Goal: Task Accomplishment & Management: Manage account settings

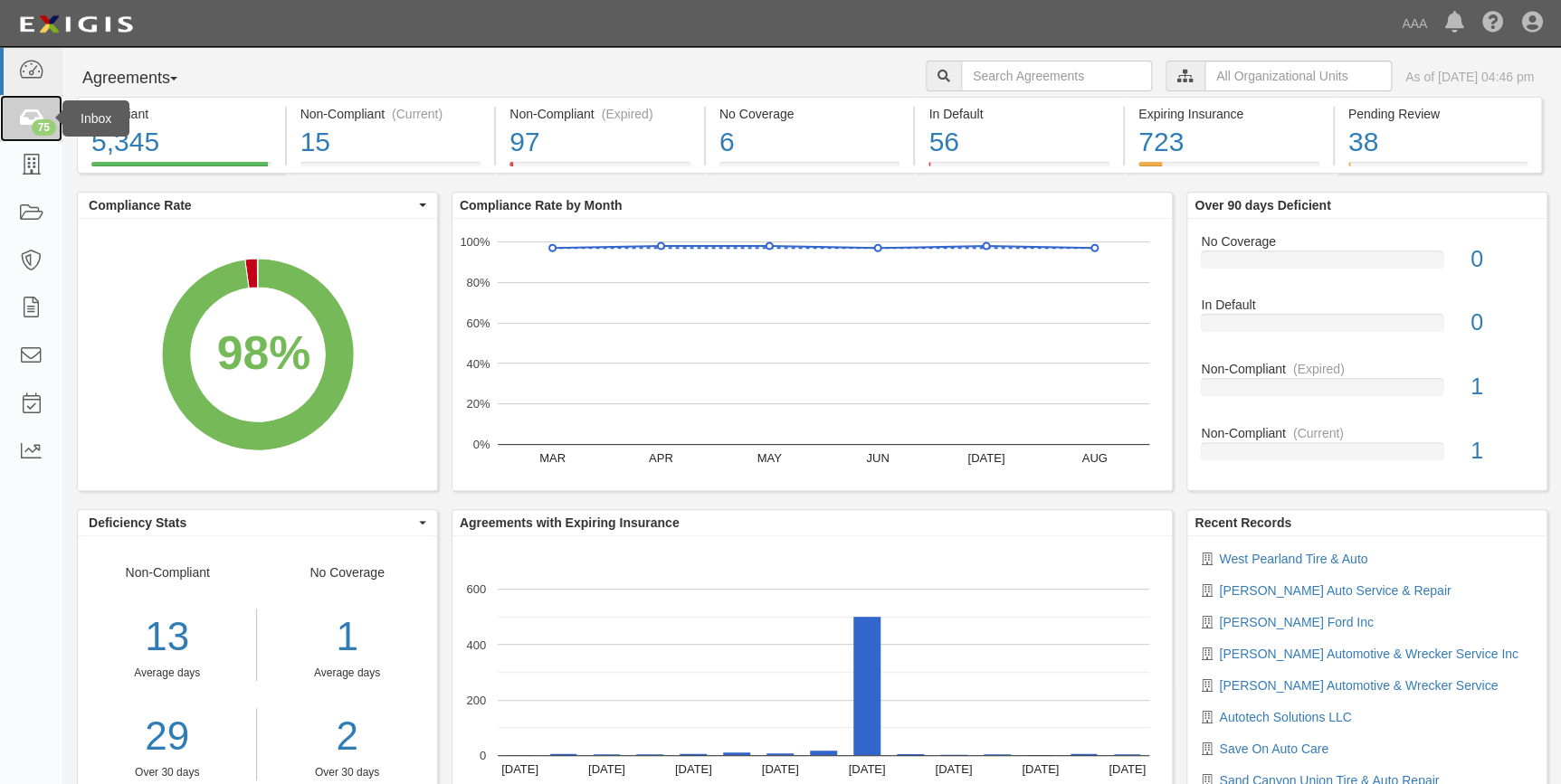
click at [31, 121] on icon at bounding box center [30, 119] width 25 height 20
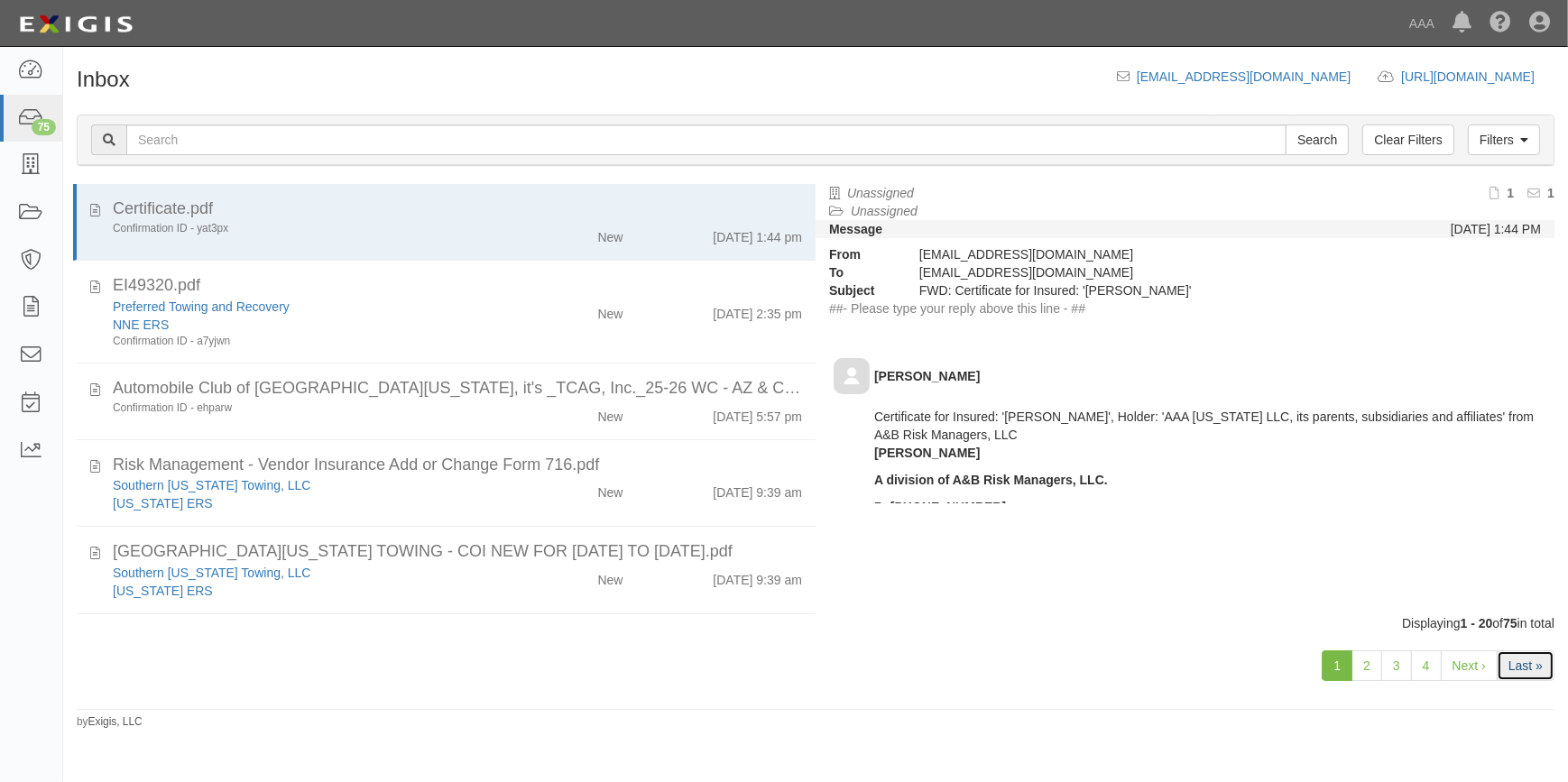
click at [1550, 657] on link "Last »" at bounding box center [1525, 665] width 57 height 31
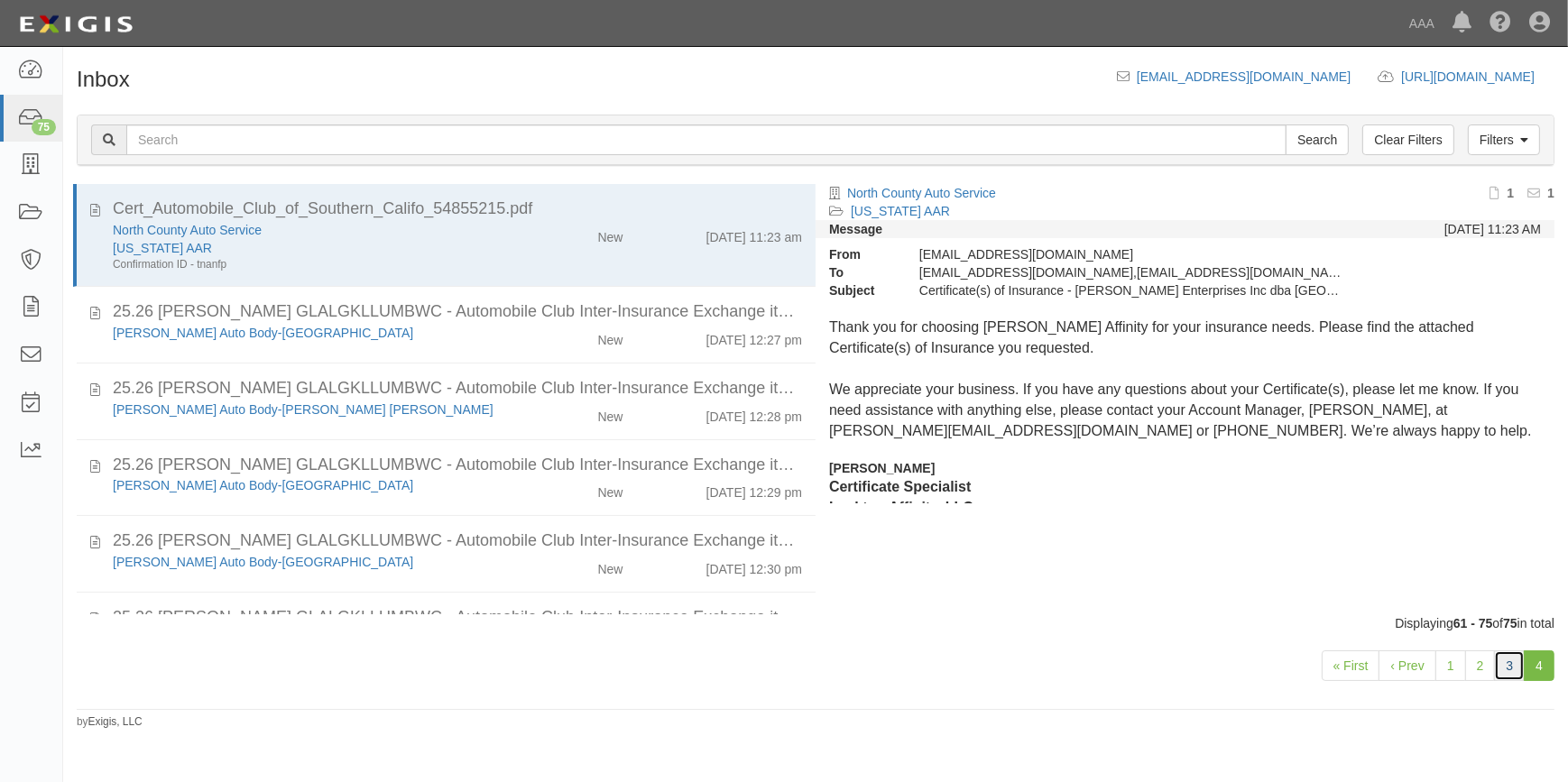
click at [1507, 670] on link "3" at bounding box center [1509, 665] width 31 height 31
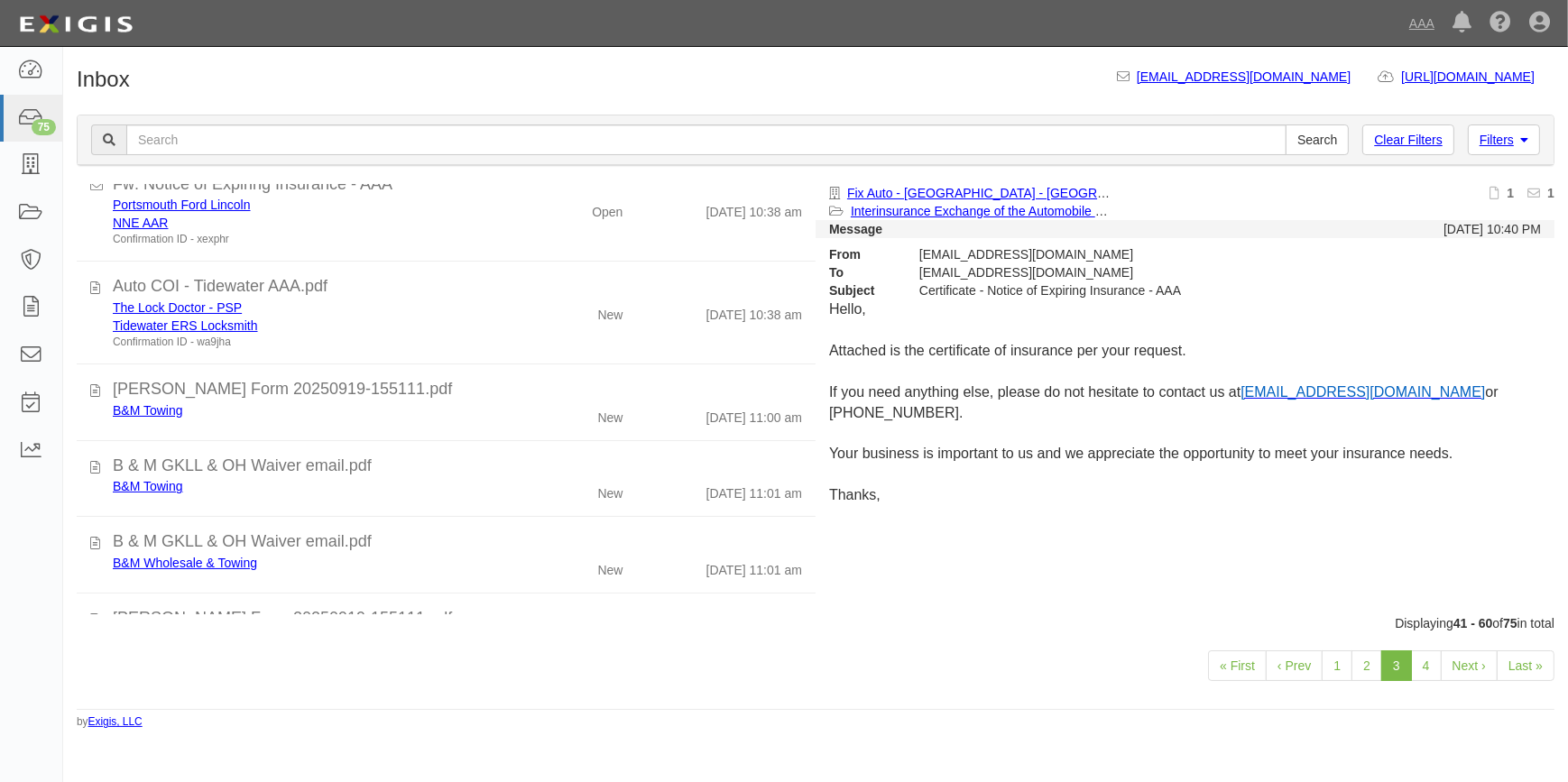
scroll to position [1396, 0]
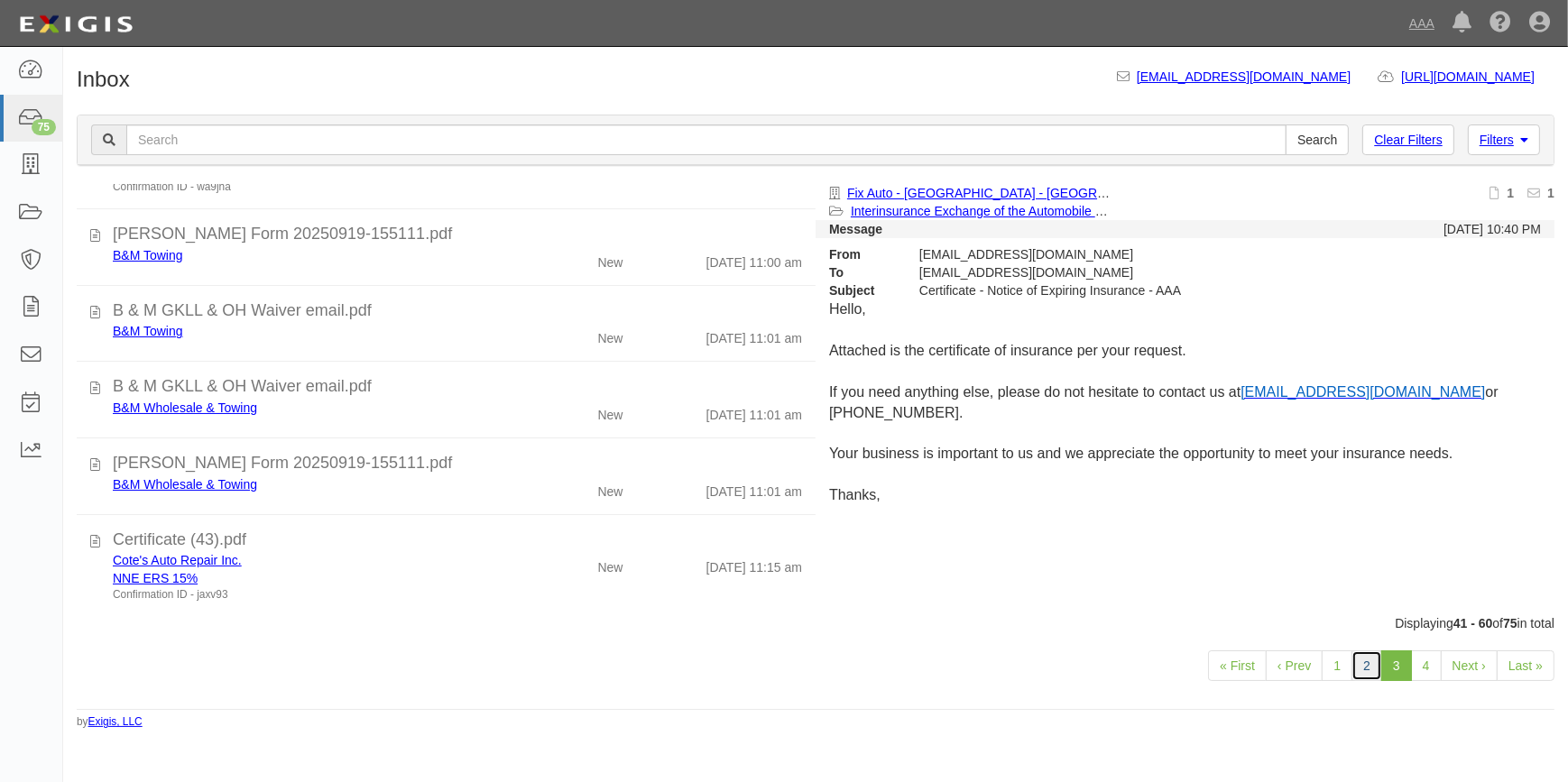
click at [1372, 663] on link "2" at bounding box center [1366, 665] width 31 height 31
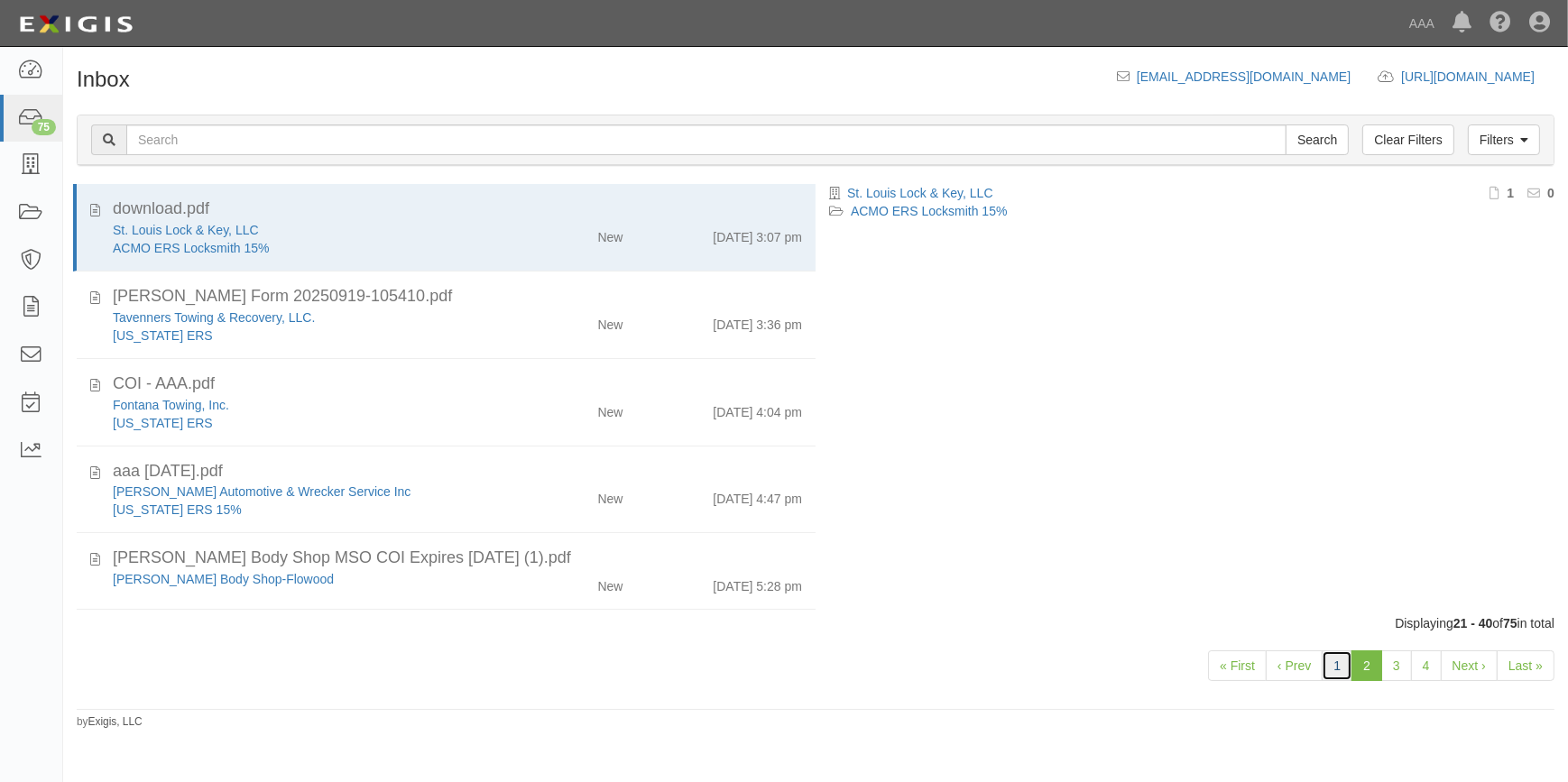
click at [1331, 664] on link "1" at bounding box center [1337, 665] width 31 height 31
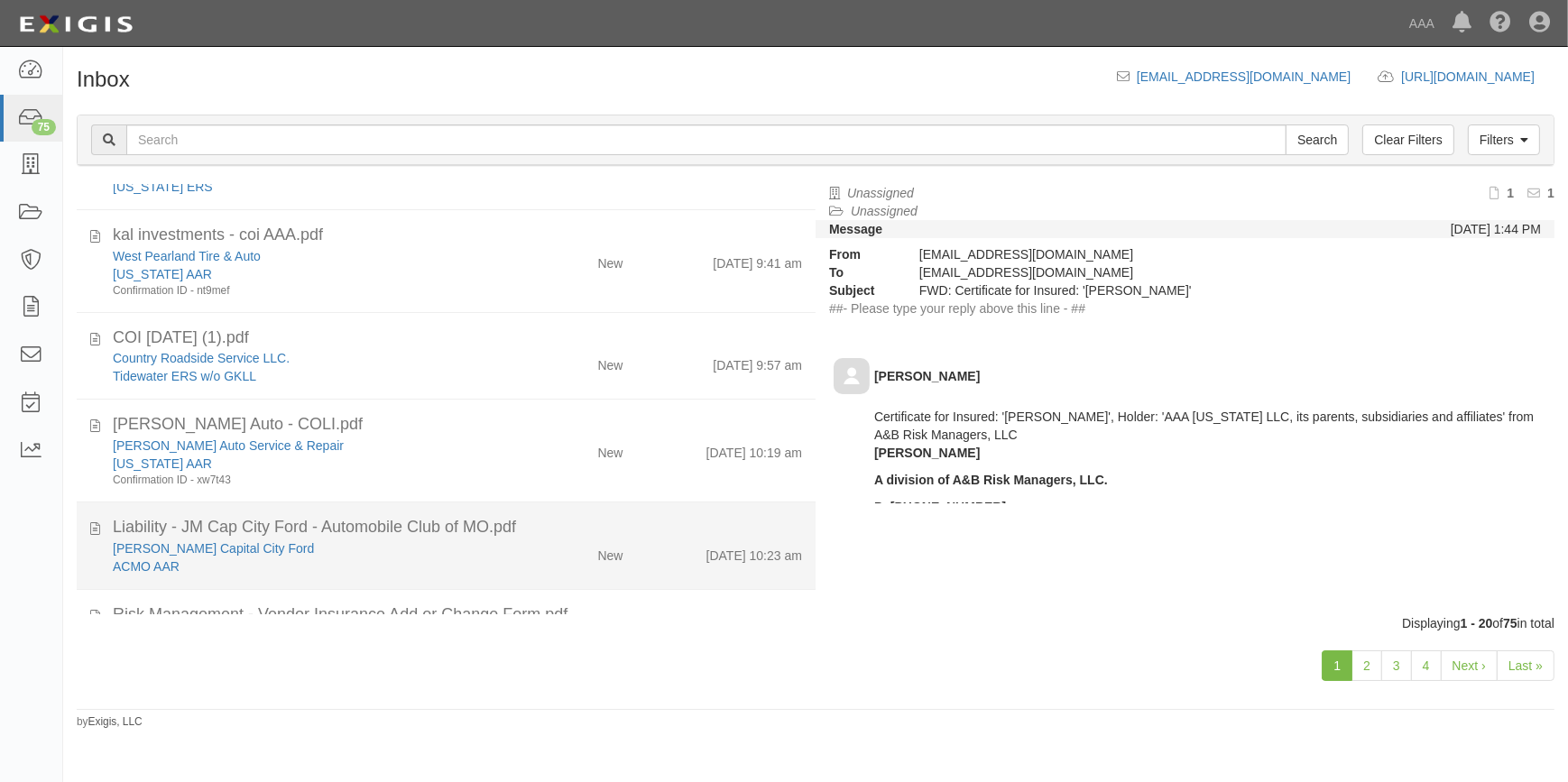
scroll to position [364, 0]
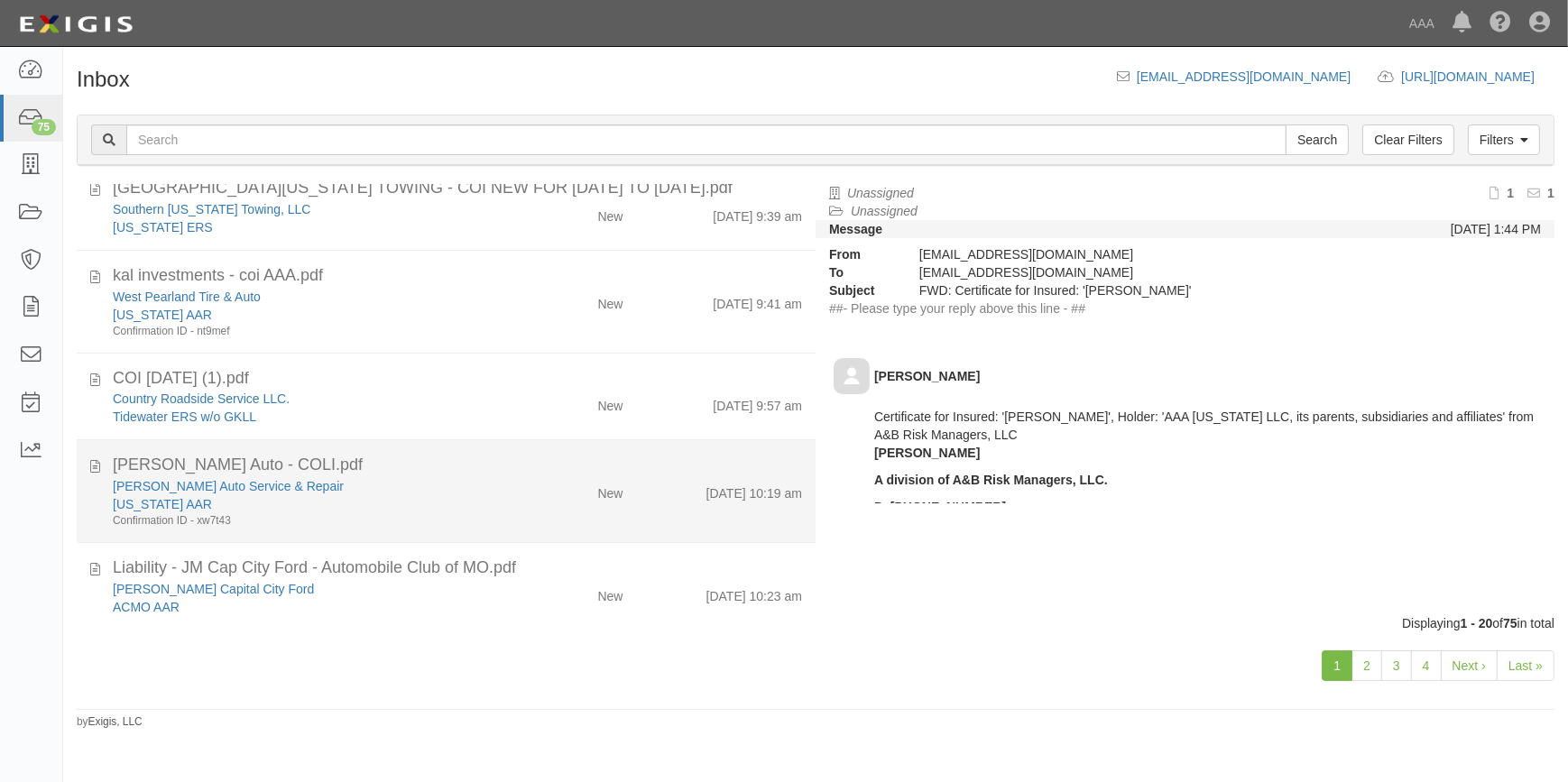
click at [422, 503] on div "New Mexico AAR" at bounding box center [308, 503] width 391 height 18
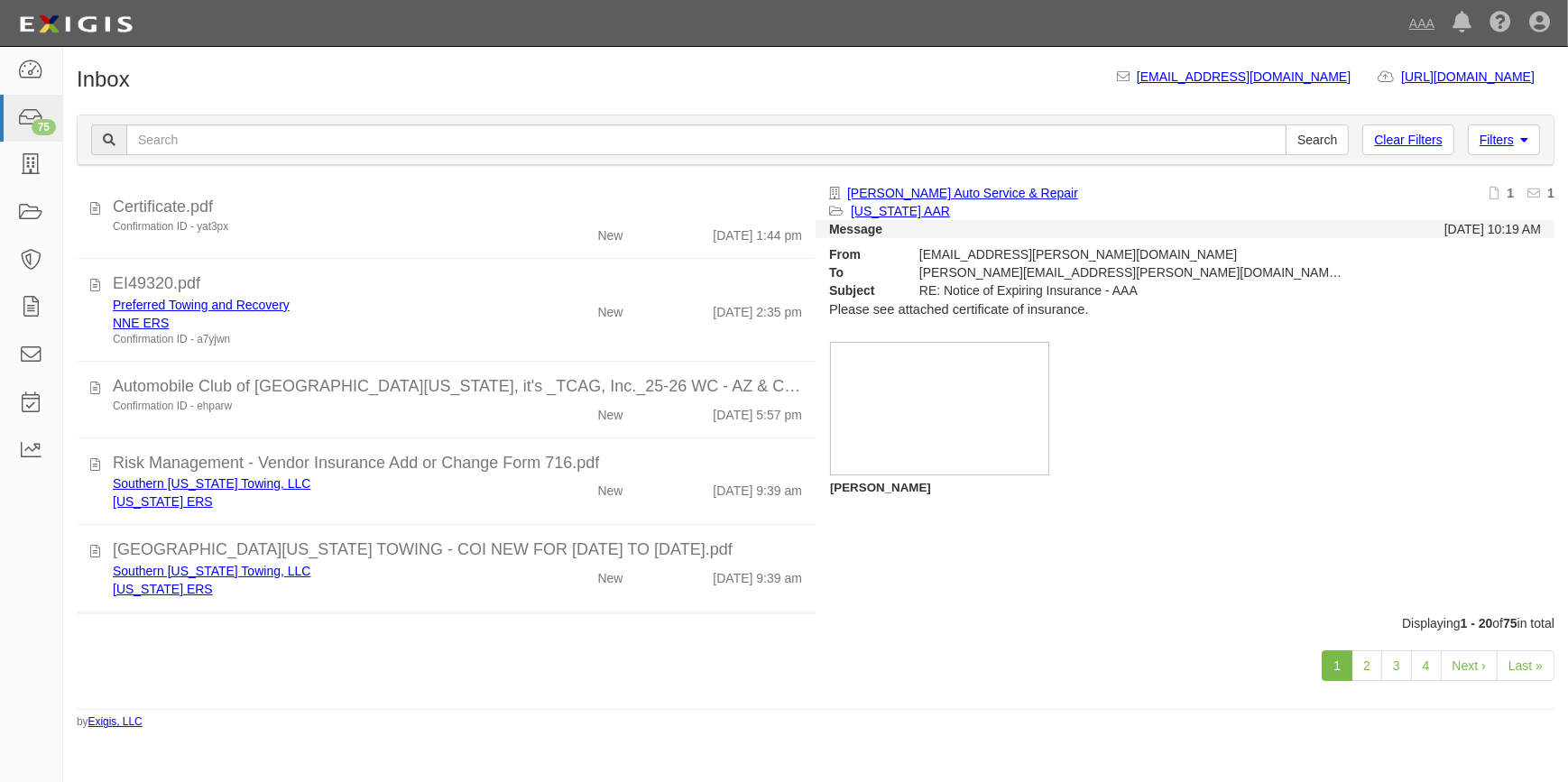
scroll to position [0, 0]
click at [1538, 669] on link "Last »" at bounding box center [1525, 665] width 57 height 31
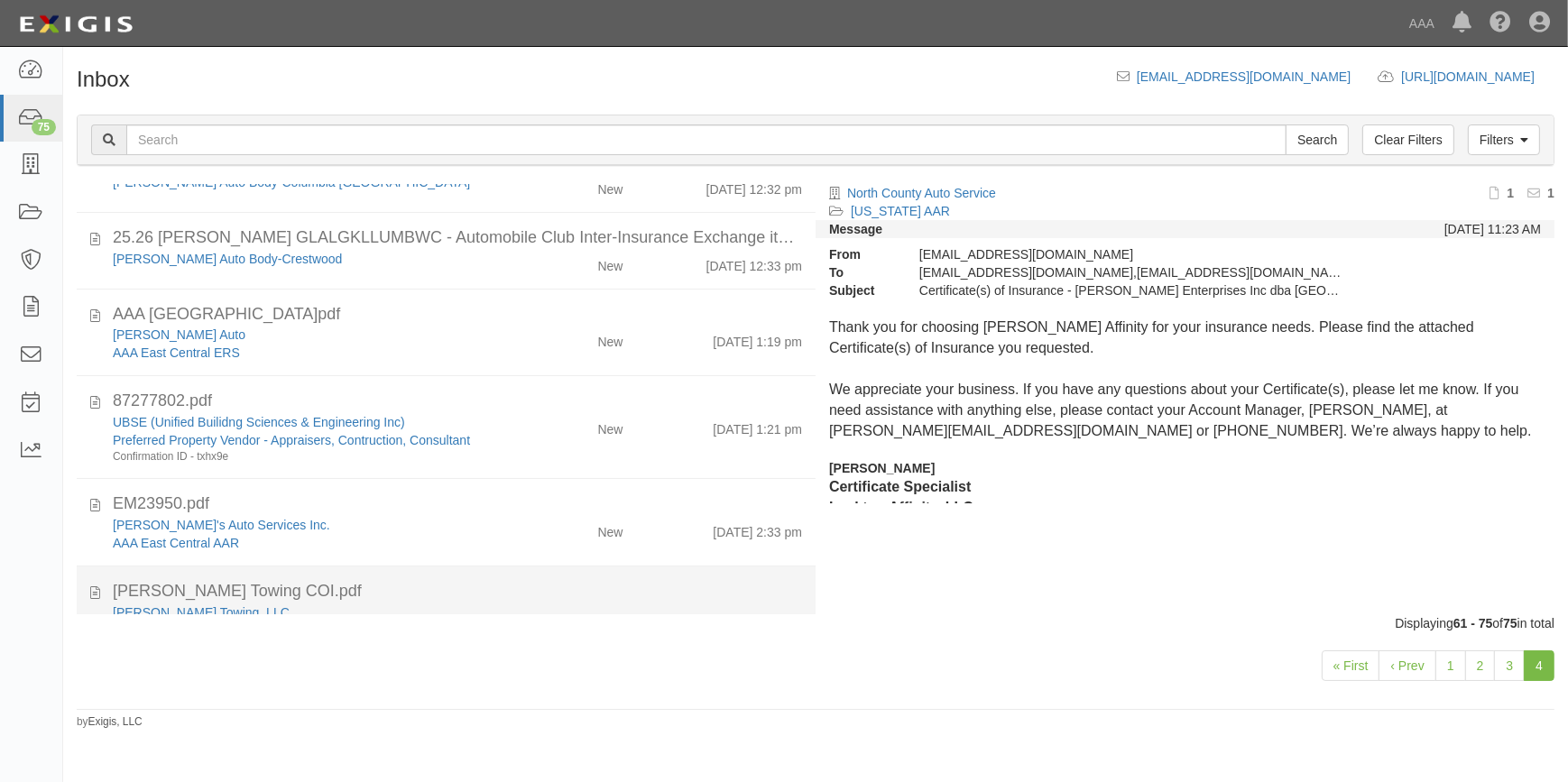
scroll to position [834, 0]
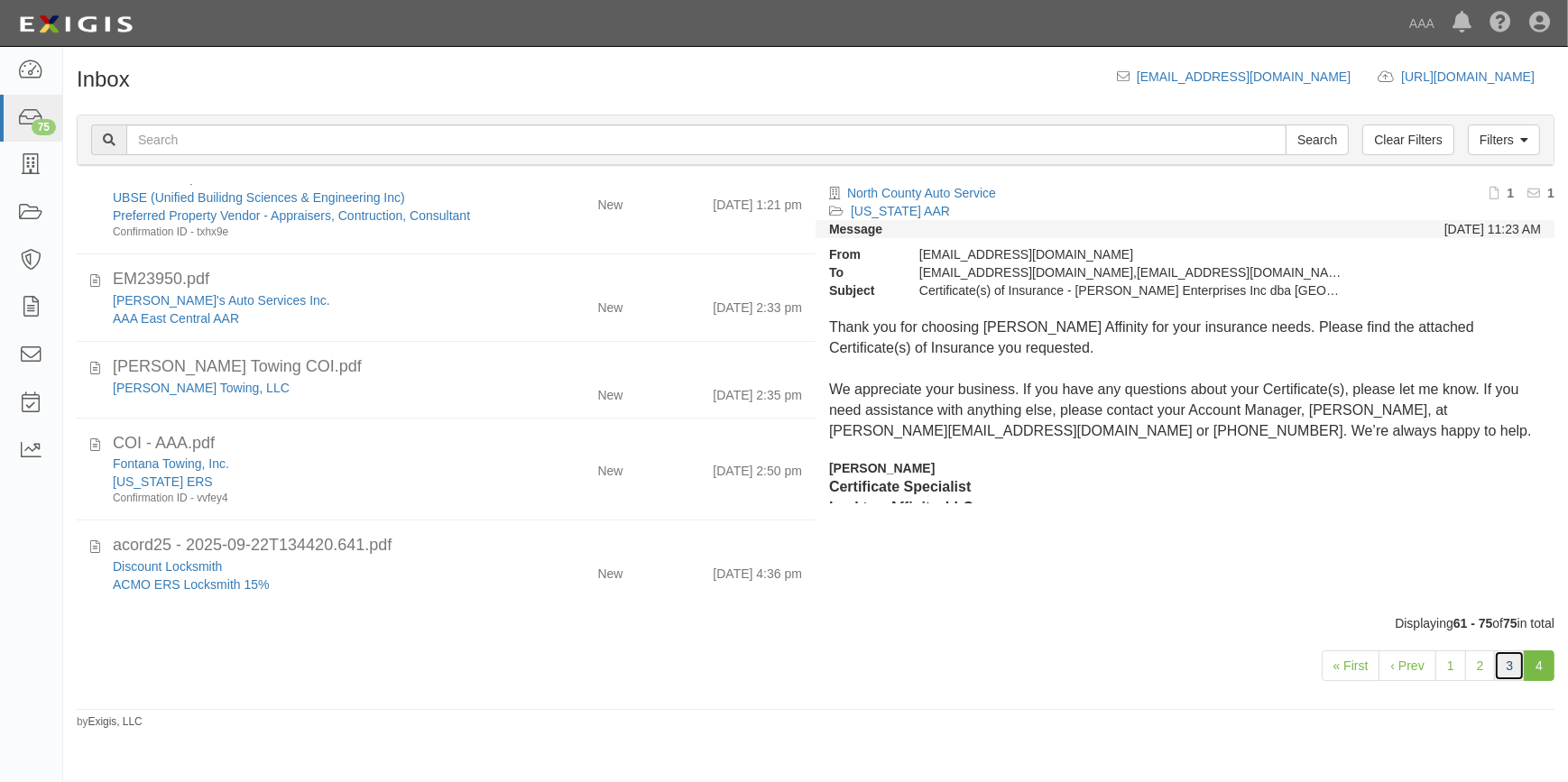
click at [1499, 667] on link "3" at bounding box center [1509, 665] width 31 height 31
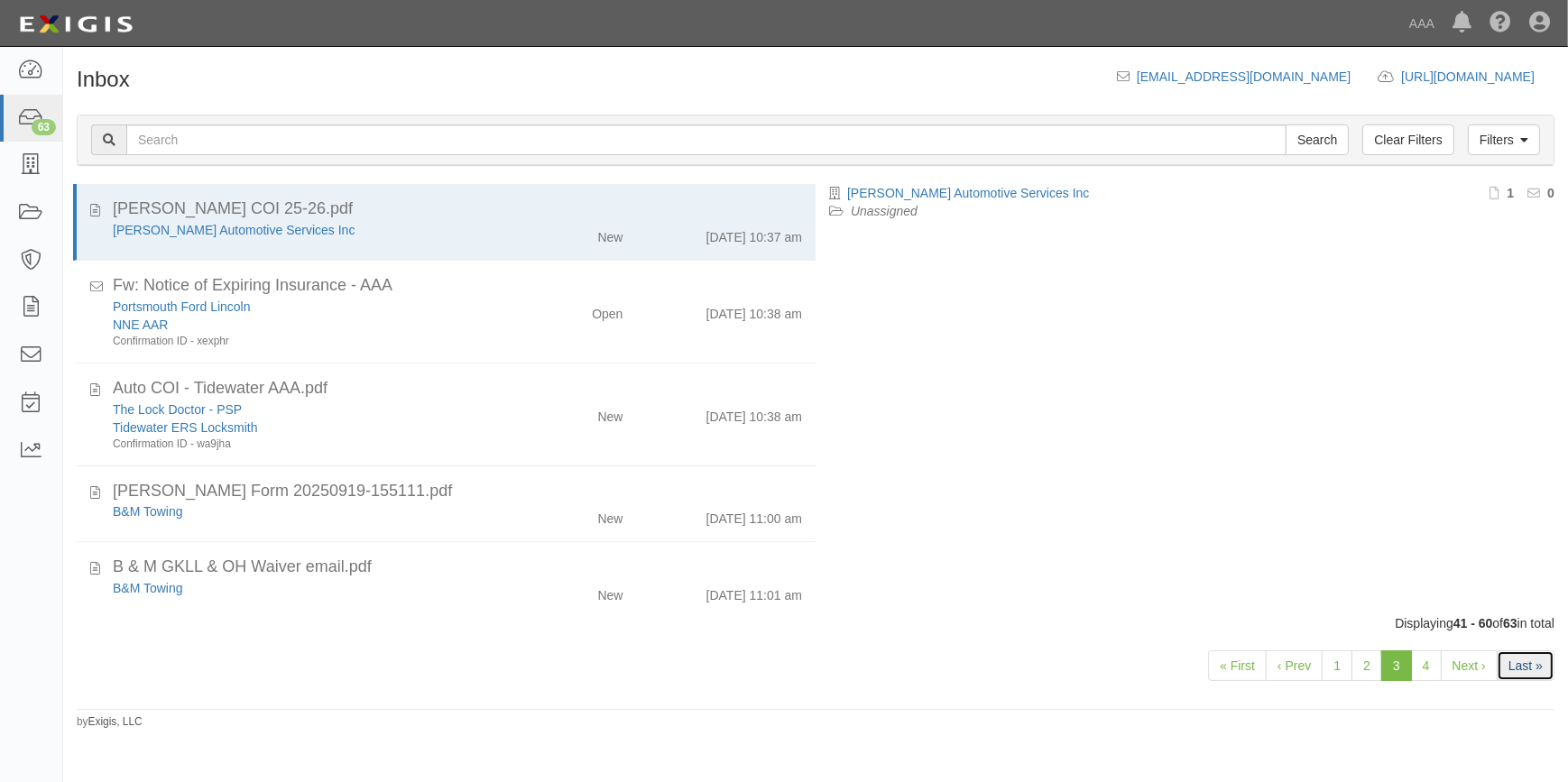
click at [1525, 665] on link "Last »" at bounding box center [1525, 665] width 57 height 31
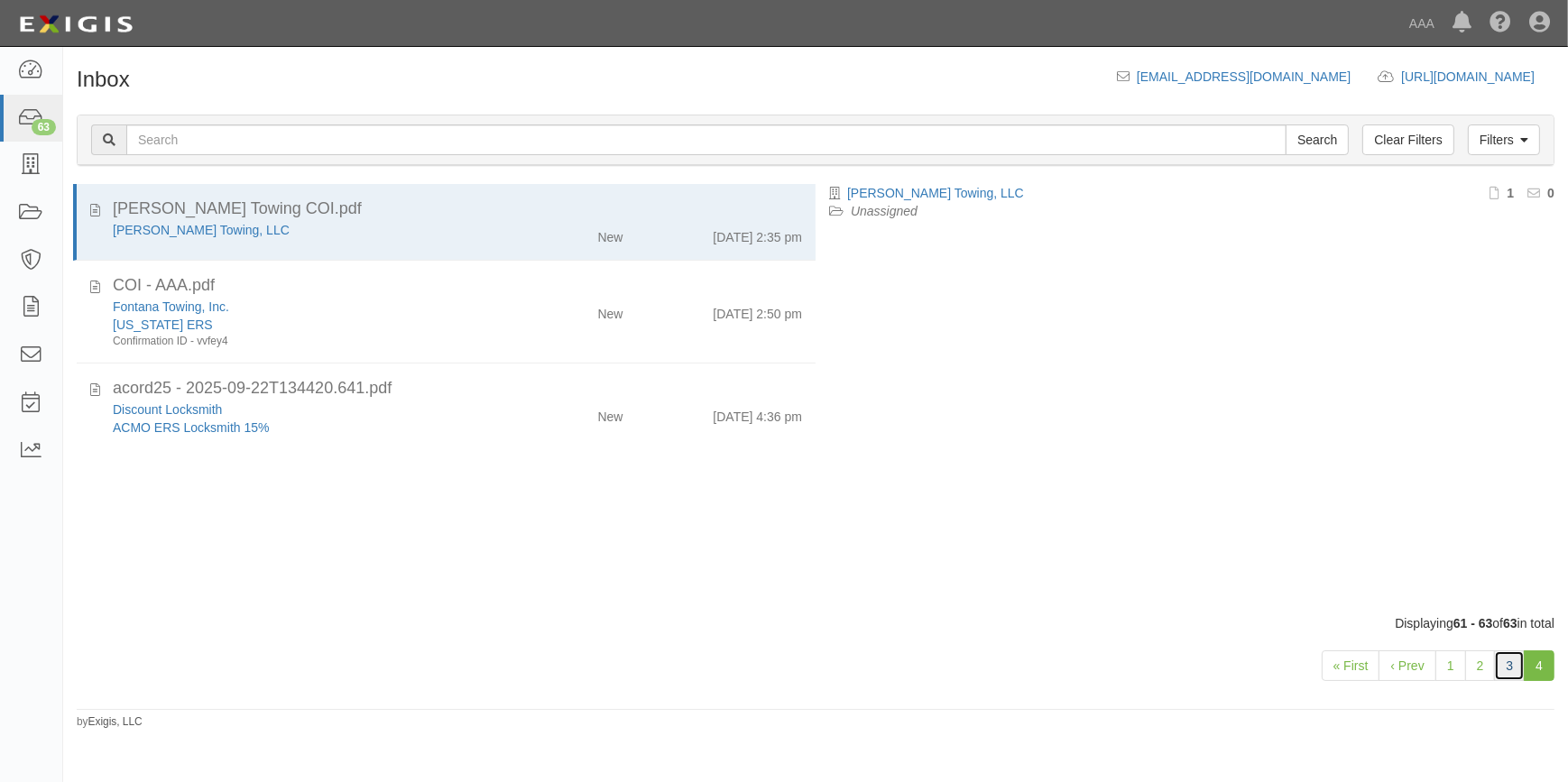
click at [1512, 673] on link "3" at bounding box center [1509, 665] width 31 height 31
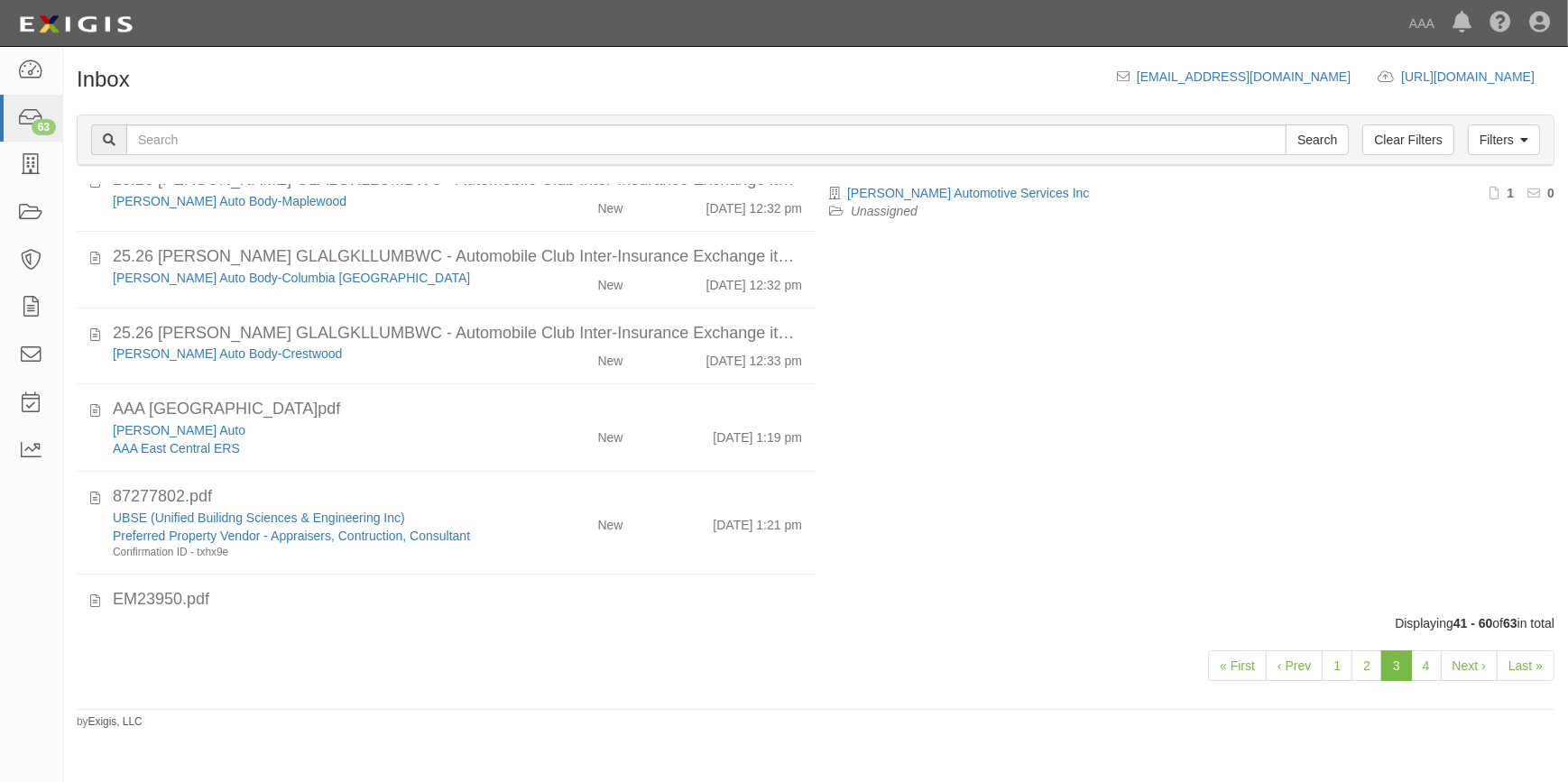
scroll to position [1174, 0]
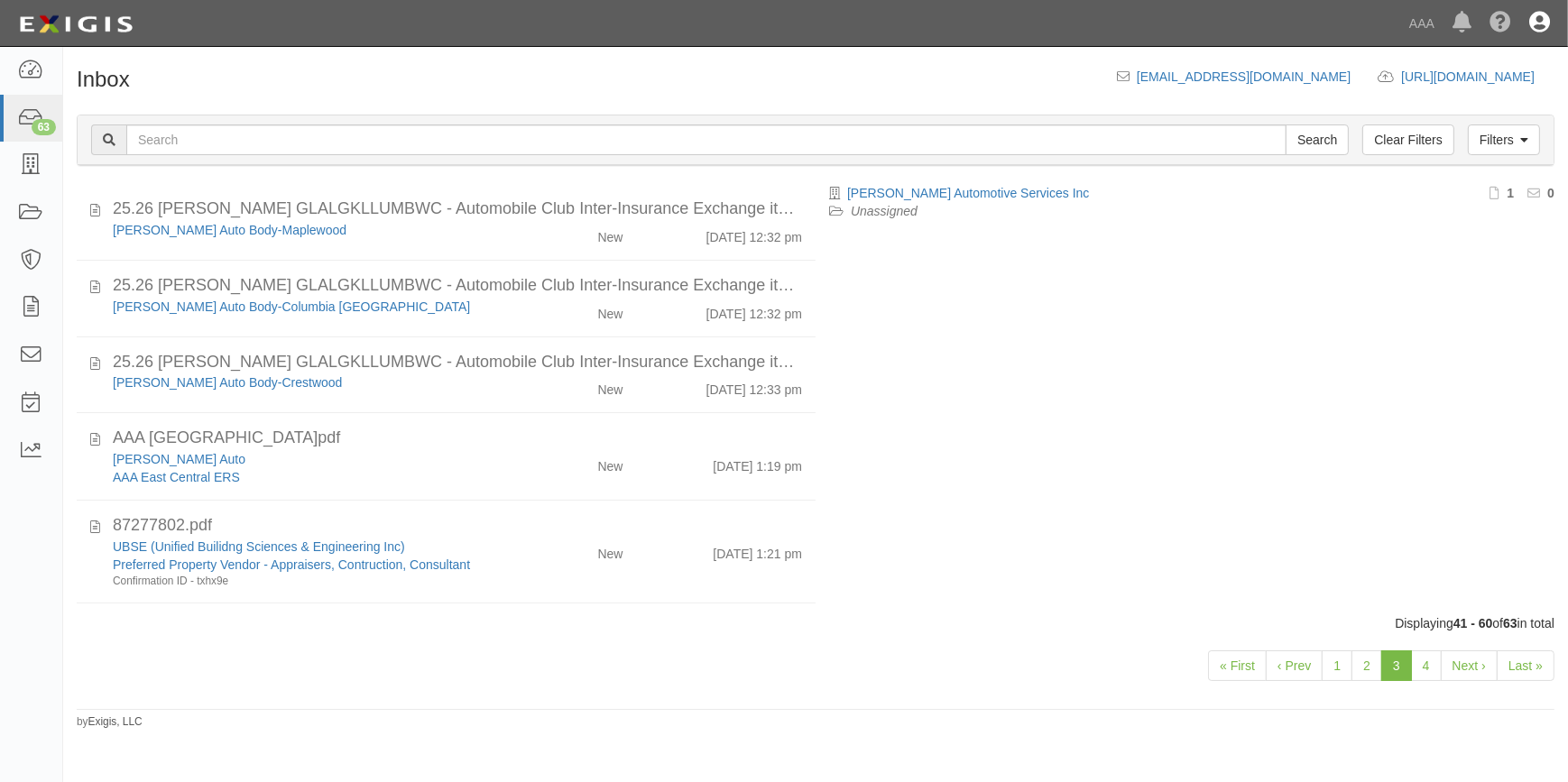
click at [1543, 21] on icon at bounding box center [1539, 23] width 20 height 21
click at [1463, 112] on link "Sign Out" at bounding box center [1487, 106] width 143 height 36
